Goal: Task Accomplishment & Management: Complete application form

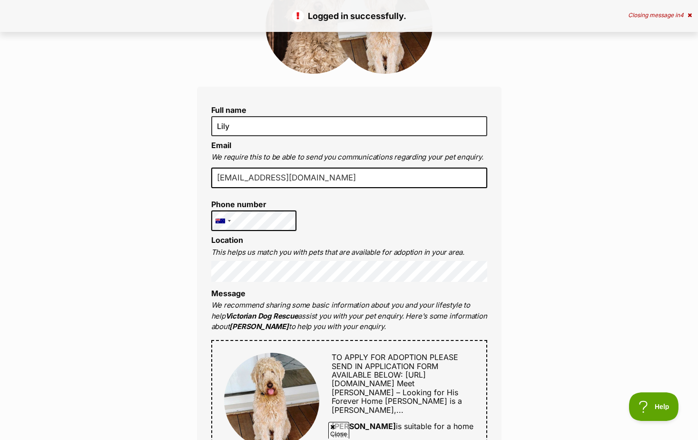
drag, startPoint x: 539, startPoint y: 265, endPoint x: 571, endPoint y: 243, distance: 39.0
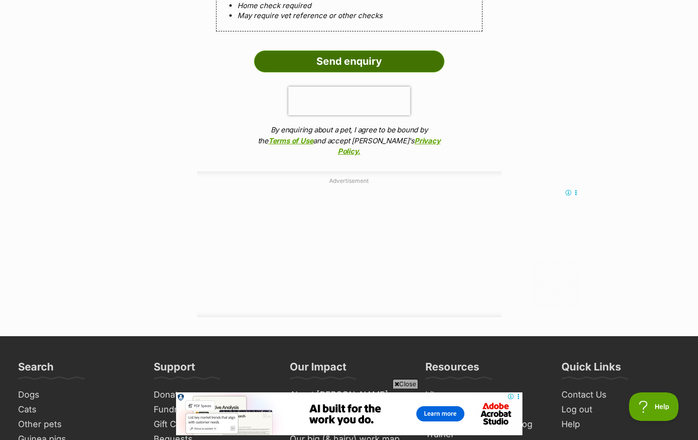
scroll to position [1046, 0]
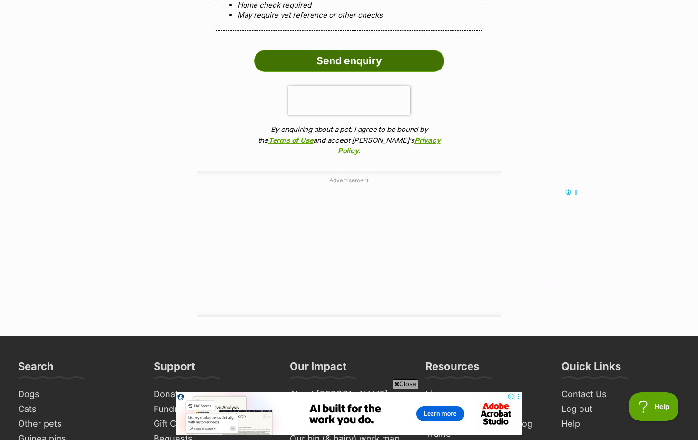
click at [359, 72] on input "Send enquiry" at bounding box center [349, 61] width 190 height 22
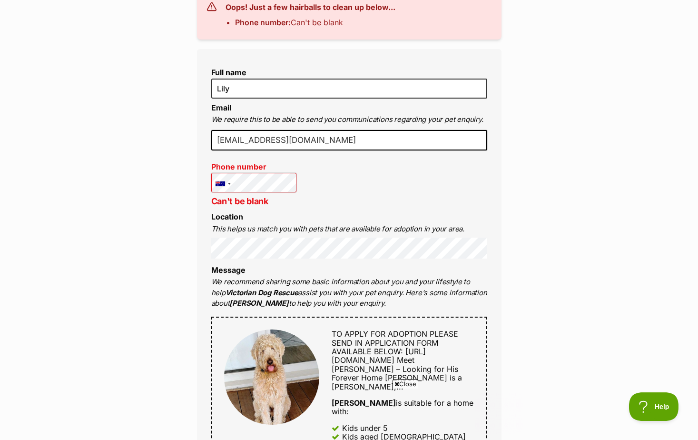
scroll to position [238, 0]
click at [357, 205] on div "Full name [PERSON_NAME] Email We require this to be able to send you communicat…" at bounding box center [349, 392] width 305 height 687
click at [227, 194] on div at bounding box center [223, 183] width 22 height 21
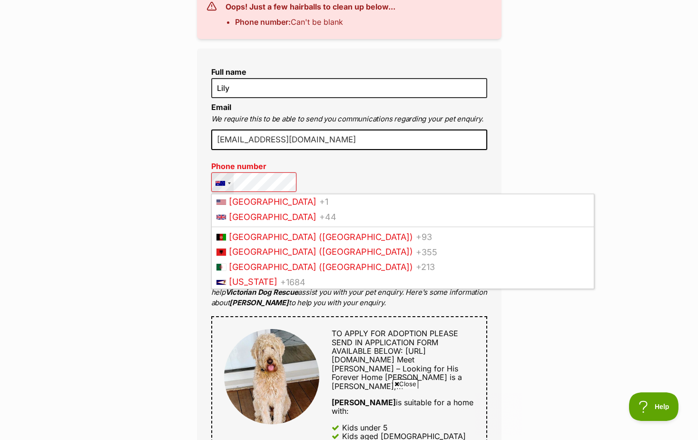
scroll to position [0, 0]
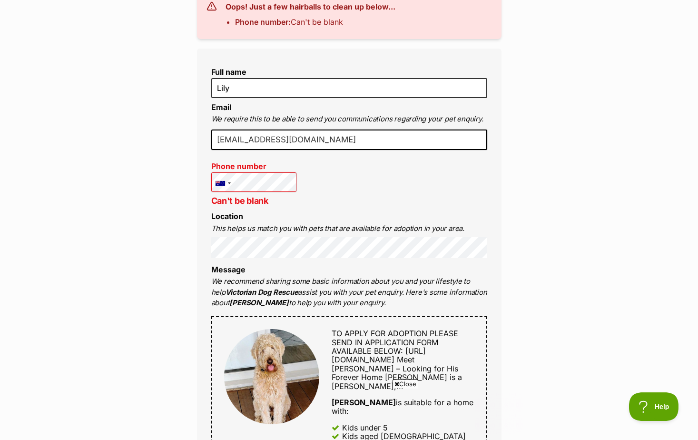
click at [327, 201] on div "Full name [PERSON_NAME] Email We require this to be able to send you communicat…" at bounding box center [349, 392] width 305 height 687
drag, startPoint x: 328, startPoint y: 203, endPoint x: 436, endPoint y: 228, distance: 110.6
click at [332, 205] on div "Full name [PERSON_NAME] Email We require this to be able to send you communicat…" at bounding box center [349, 392] width 305 height 687
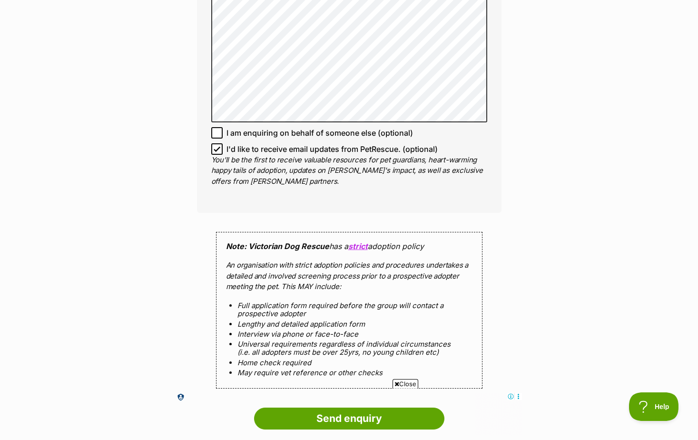
scroll to position [761, 0]
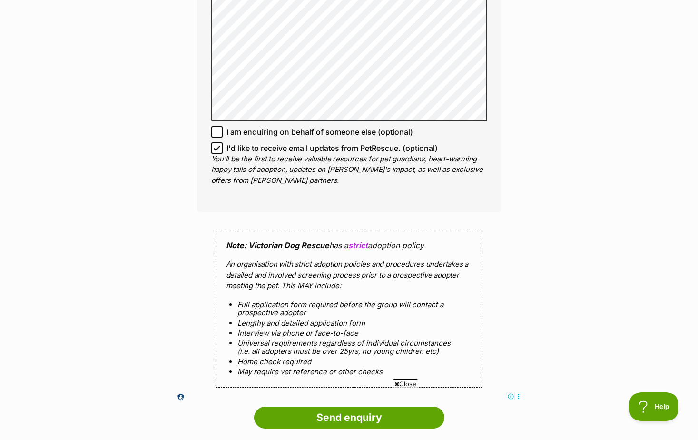
click at [218, 151] on icon at bounding box center [217, 148] width 7 height 7
click at [218, 154] on input "I'd like to receive email updates from PetRescue. (optional)" at bounding box center [216, 147] width 11 height 11
checkbox input "false"
click at [214, 138] on input "I am enquiring on behalf of someone else (optional)" at bounding box center [216, 131] width 11 height 11
checkbox input "true"
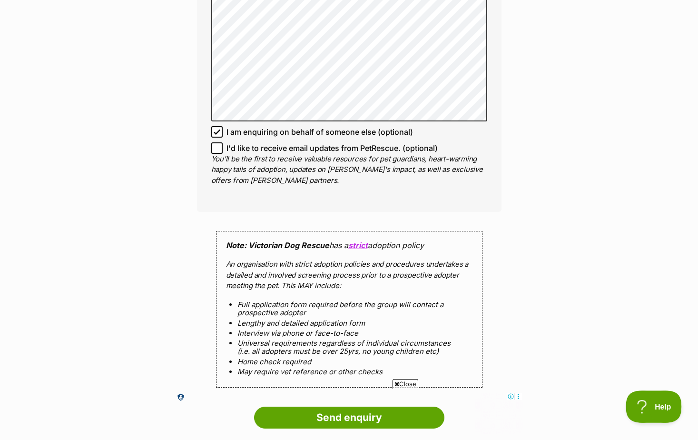
click at [641, 407] on span "Help" at bounding box center [651, 404] width 50 height 7
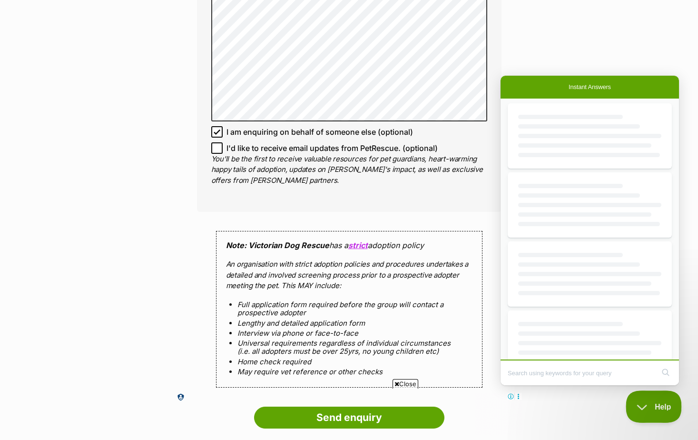
scroll to position [0, 0]
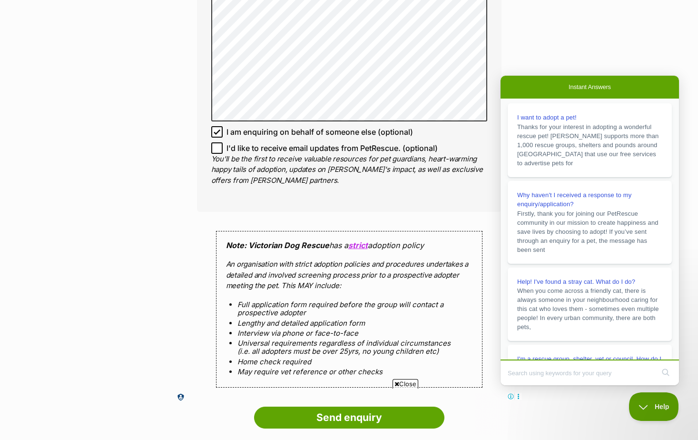
drag, startPoint x: 358, startPoint y: 288, endPoint x: 391, endPoint y: 254, distance: 47.8
click at [358, 288] on p "An organisation with strict adoption policies and procedures undertakes a detai…" at bounding box center [349, 275] width 247 height 32
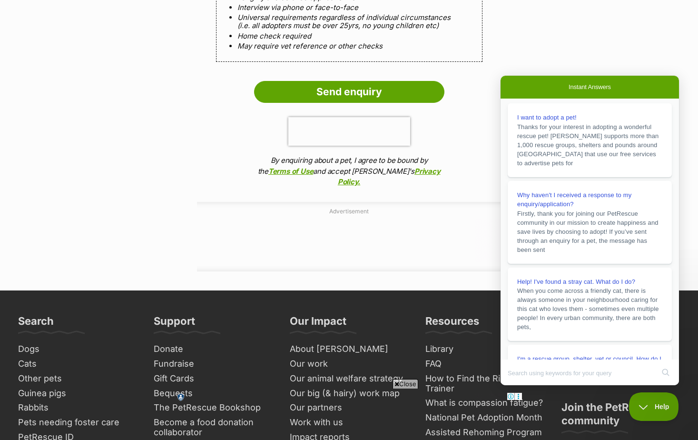
scroll to position [1093, 0]
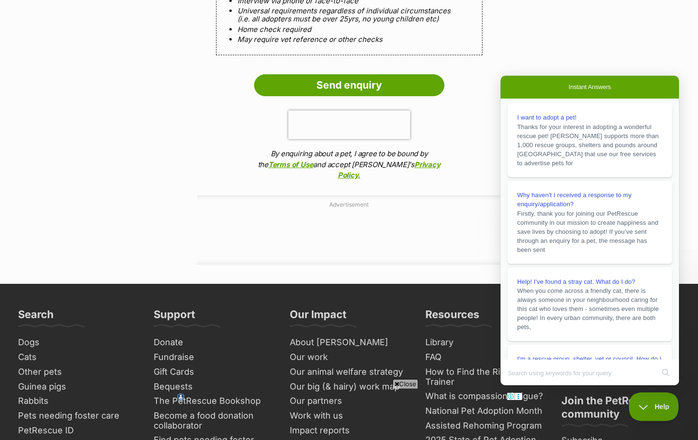
click at [358, 96] on input "Send enquiry" at bounding box center [349, 85] width 190 height 22
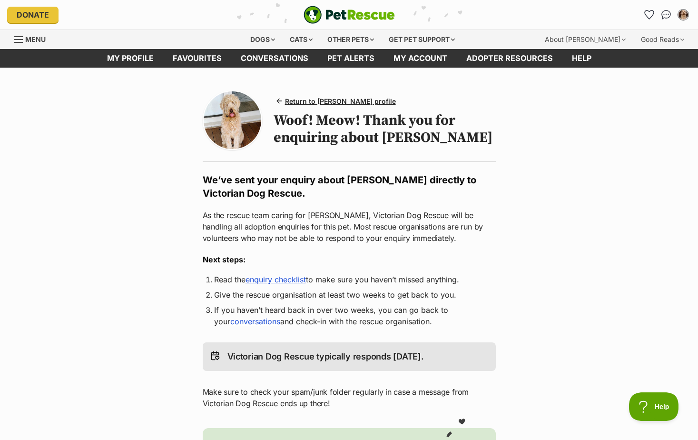
drag, startPoint x: 523, startPoint y: 170, endPoint x: 530, endPoint y: 157, distance: 14.9
click at [524, 169] on main "Return to Marshall Uffelman's profile Woof! Meow! Thank you for enquiring about…" at bounding box center [349, 338] width 698 height 540
drag, startPoint x: 530, startPoint y: 156, endPoint x: 548, endPoint y: 147, distance: 20.4
click at [532, 155] on main "Return to Marshall Uffelman's profile Woof! Meow! Thank you for enquiring about…" at bounding box center [349, 338] width 698 height 540
click at [589, 177] on main "Return to Marshall Uffelman's profile Woof! Meow! Thank you for enquiring about…" at bounding box center [349, 338] width 698 height 540
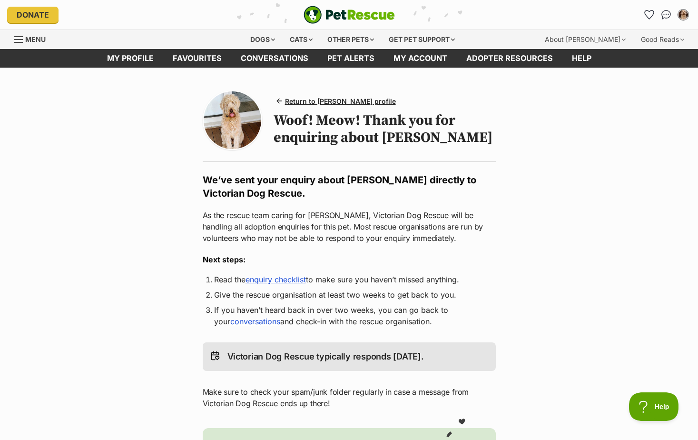
click at [218, 127] on img at bounding box center [233, 120] width 58 height 58
click at [223, 129] on img at bounding box center [233, 120] width 58 height 58
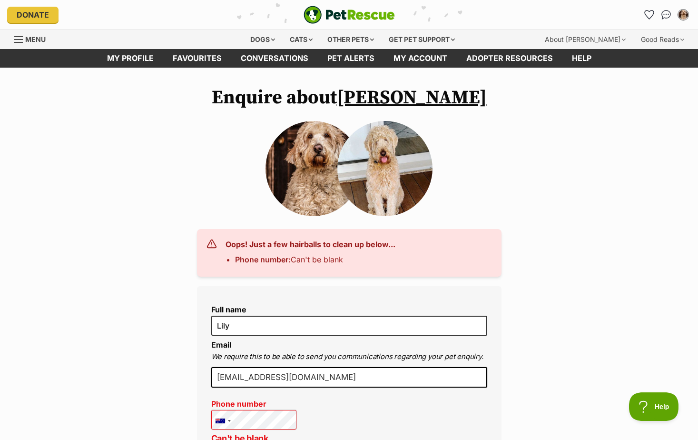
click at [309, 198] on img at bounding box center [313, 168] width 95 height 95
